Goal: Use online tool/utility: Utilize a website feature to perform a specific function

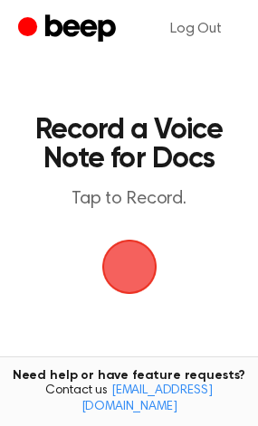
click at [139, 240] on span "button" at bounding box center [128, 266] width 97 height 97
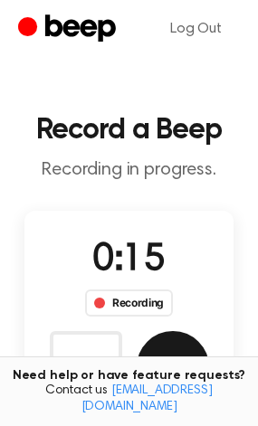
click at [160, 346] on button "Save" at bounding box center [172, 367] width 72 height 72
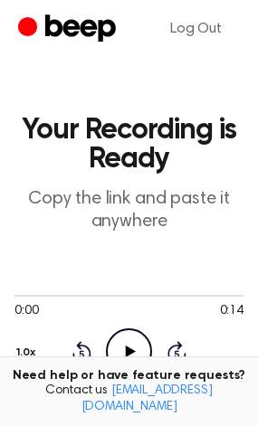
click at [126, 340] on icon "Play Audio" at bounding box center [129, 351] width 46 height 46
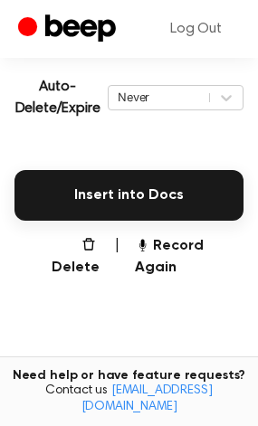
scroll to position [362, 0]
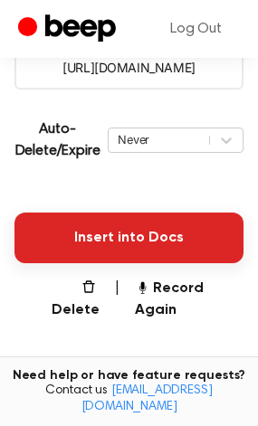
click at [175, 232] on button "Insert into Docs" at bounding box center [128, 237] width 229 height 51
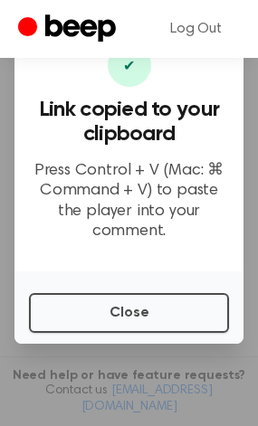
scroll to position [33, 0]
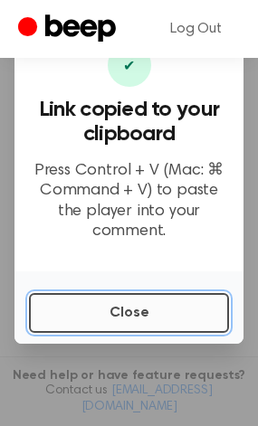
click at [148, 304] on button "Close" at bounding box center [129, 313] width 200 height 40
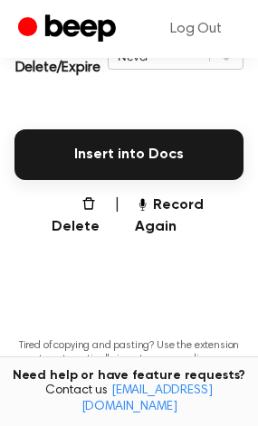
scroll to position [446, 0]
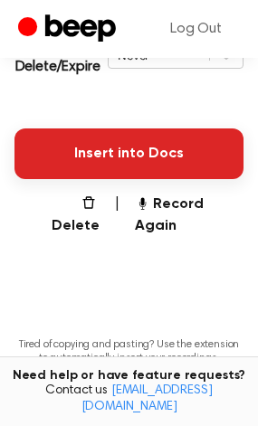
click at [152, 153] on button "Insert into Docs" at bounding box center [128, 153] width 229 height 51
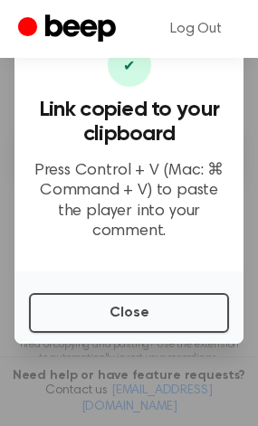
click at [129, 80] on div "✔" at bounding box center [129, 64] width 43 height 43
click at [195, 37] on link "Log Out" at bounding box center [196, 28] width 88 height 43
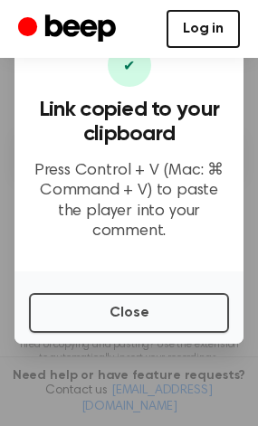
click at [195, 37] on link "Log in" at bounding box center [202, 29] width 73 height 38
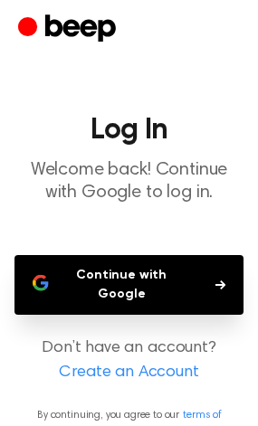
click at [136, 305] on button "Continue with Google" at bounding box center [128, 285] width 229 height 60
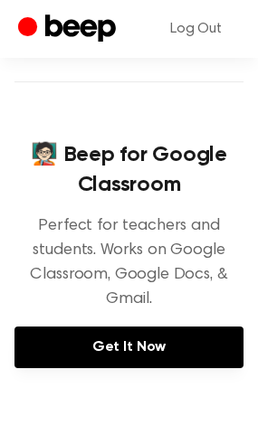
scroll to position [271, 0]
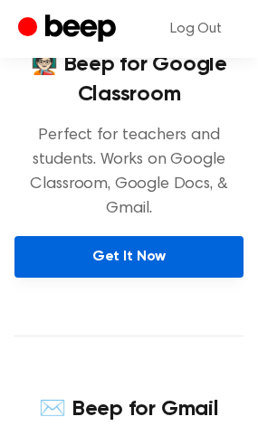
click at [147, 253] on link "Get It Now" at bounding box center [128, 257] width 229 height 42
